Goal: Unclear: Browse casually

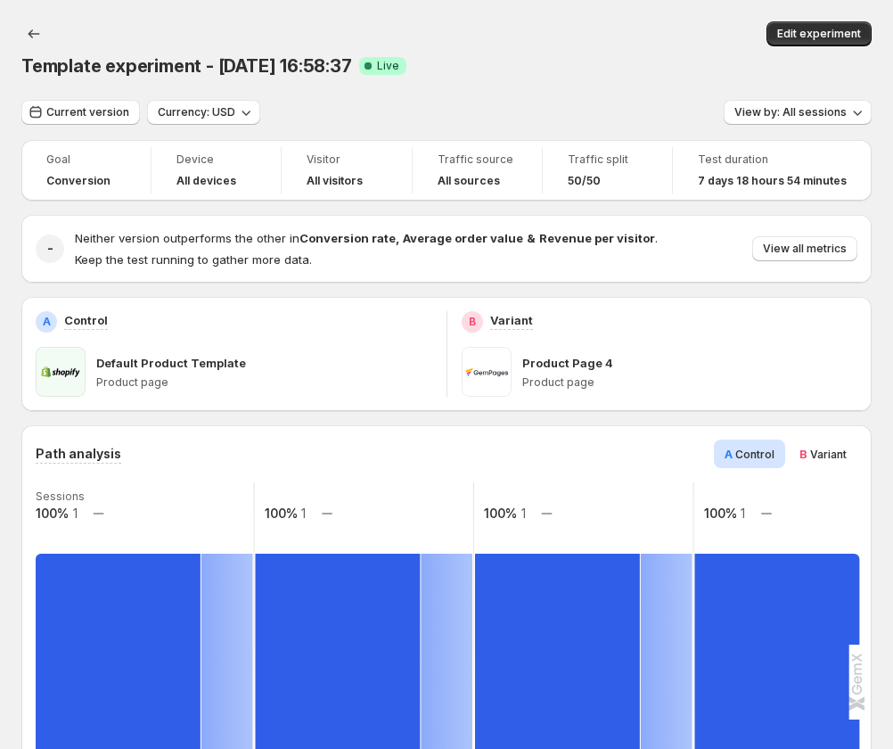
scroll to position [356, 0]
